Goal: Information Seeking & Learning: Learn about a topic

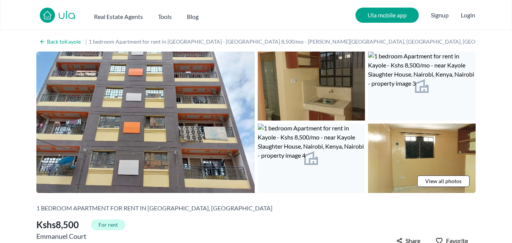
click at [307, 114] on img at bounding box center [312, 86] width 108 height 69
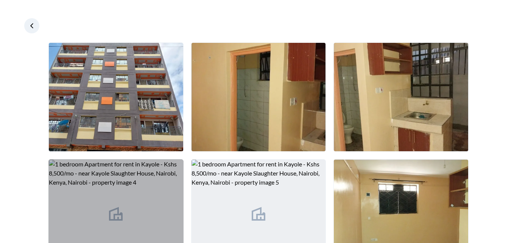
click at [136, 170] on img at bounding box center [116, 213] width 134 height 108
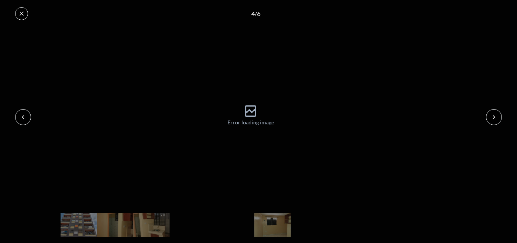
click at [23, 13] on icon at bounding box center [22, 14] width 6 height 6
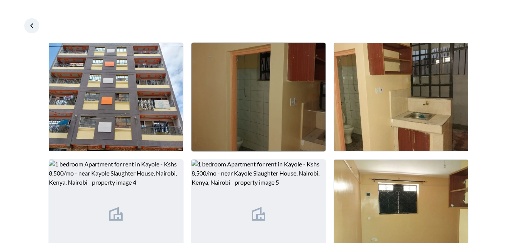
click at [249, 147] on img at bounding box center [259, 97] width 134 height 108
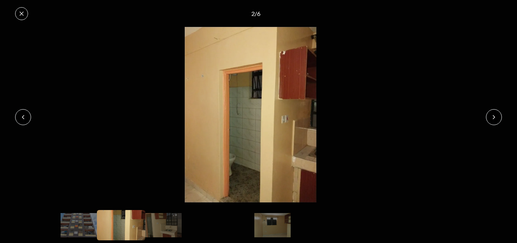
click at [496, 119] on icon at bounding box center [494, 117] width 6 height 6
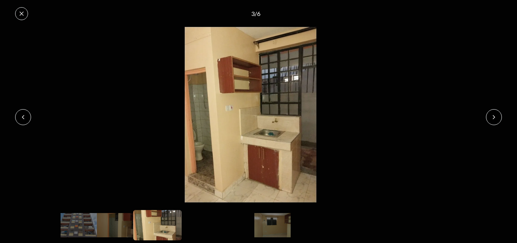
click at [496, 119] on icon at bounding box center [494, 117] width 6 height 6
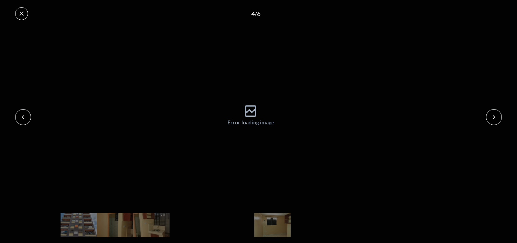
click at [496, 119] on icon at bounding box center [494, 117] width 6 height 6
click at [19, 14] on icon at bounding box center [22, 14] width 6 height 6
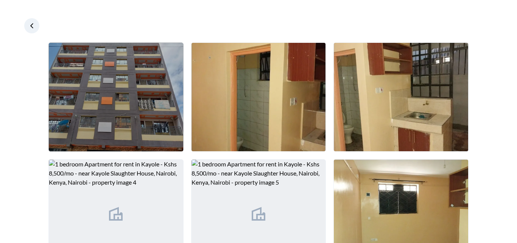
scroll to position [44, 0]
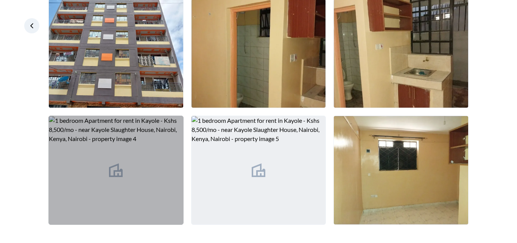
click at [101, 133] on img at bounding box center [116, 170] width 134 height 108
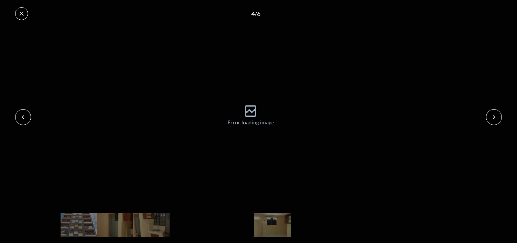
click at [23, 14] on icon at bounding box center [22, 14] width 6 height 6
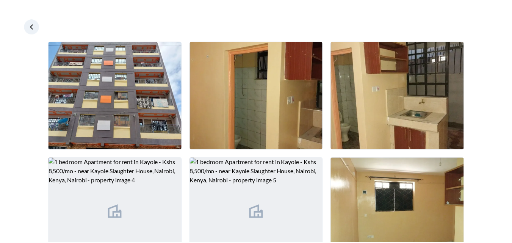
scroll to position [0, 0]
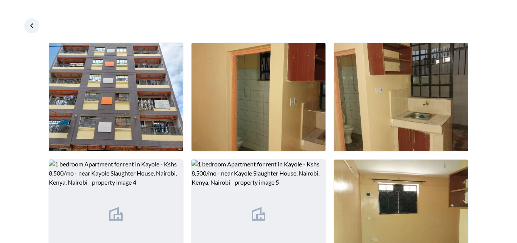
click at [33, 25] on icon at bounding box center [32, 26] width 8 height 8
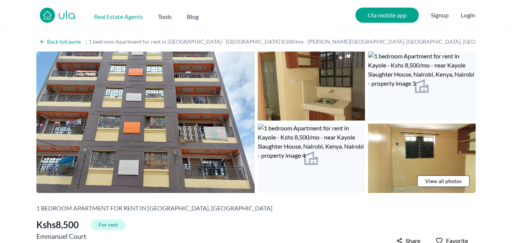
click at [130, 17] on h2 "Real Estate Agents" at bounding box center [118, 16] width 49 height 9
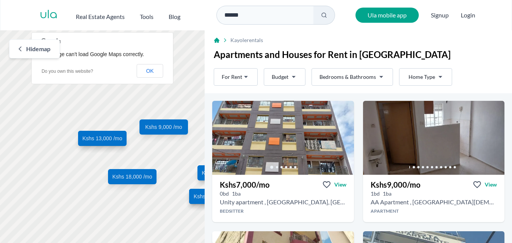
click at [265, 23] on input "******" at bounding box center [264, 15] width 97 height 19
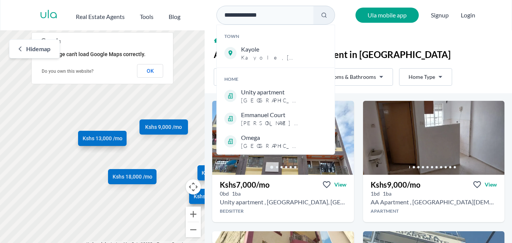
type input "**********"
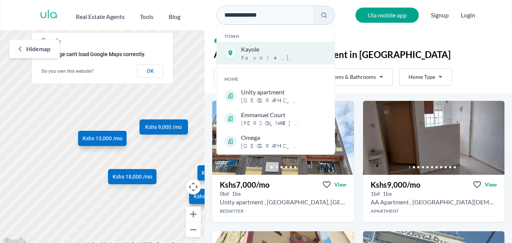
click at [268, 58] on span "Kayole , Nairobi" at bounding box center [271, 58] width 60 height 8
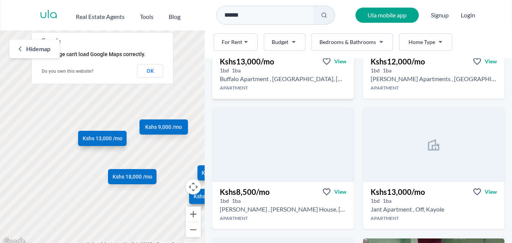
scroll to position [303, 0]
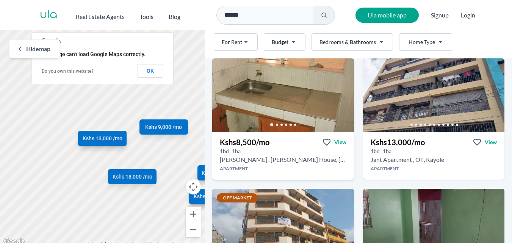
click at [258, 151] on div "1 bd 1 ba" at bounding box center [282, 151] width 141 height 8
click at [325, 160] on h2 "Emmanuel Court , Kayole Slaughter House, Kayole" at bounding box center [283, 159] width 126 height 9
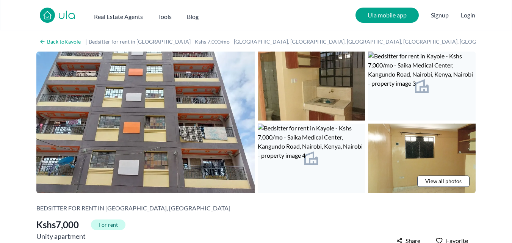
click at [381, 67] on img at bounding box center [422, 86] width 108 height 69
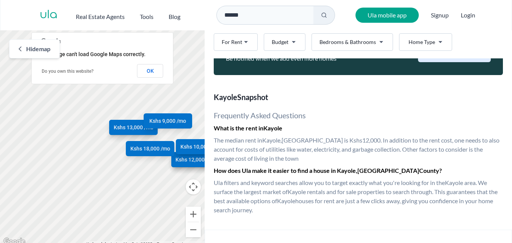
click at [337, 106] on div "Kayole Snapshot Frequently Asked Questions What is the rent in Kayole The media…" at bounding box center [358, 153] width 307 height 153
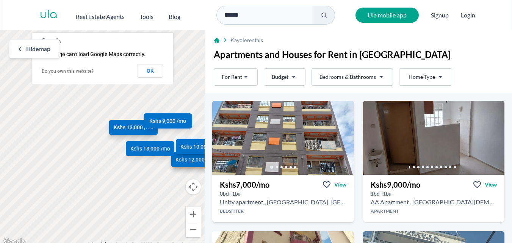
click at [245, 193] on div "0 bd 1 ba" at bounding box center [282, 194] width 141 height 8
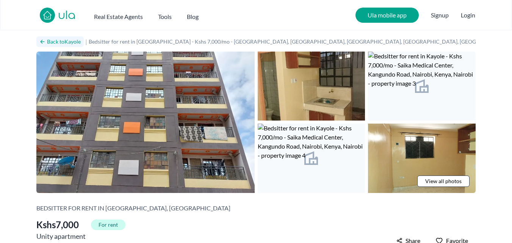
click at [67, 41] on h2 "Back to Kayole" at bounding box center [64, 42] width 34 height 8
